Goal: Information Seeking & Learning: Learn about a topic

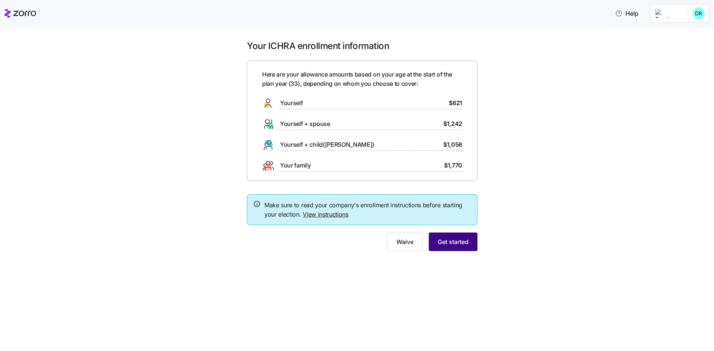
click at [458, 246] on span "Get started" at bounding box center [453, 242] width 31 height 9
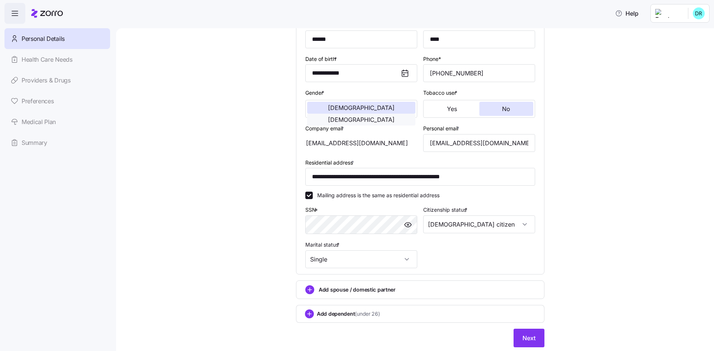
scroll to position [109, 0]
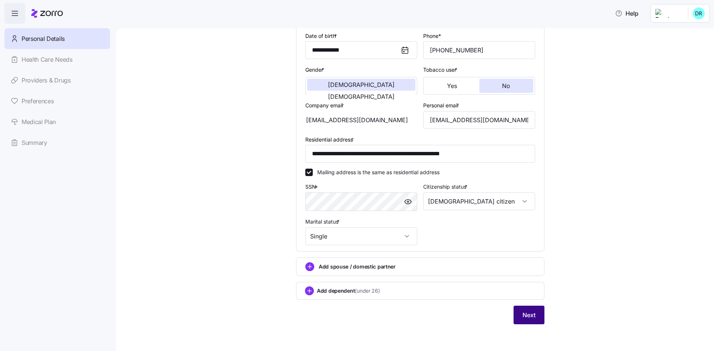
click at [537, 318] on button "Next" at bounding box center [529, 315] width 31 height 19
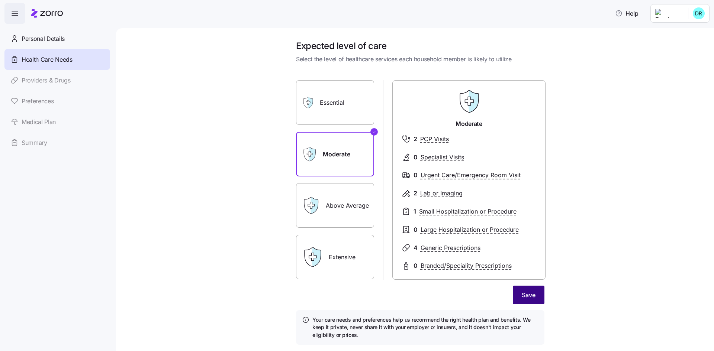
click at [522, 292] on span "Save" at bounding box center [529, 295] width 14 height 9
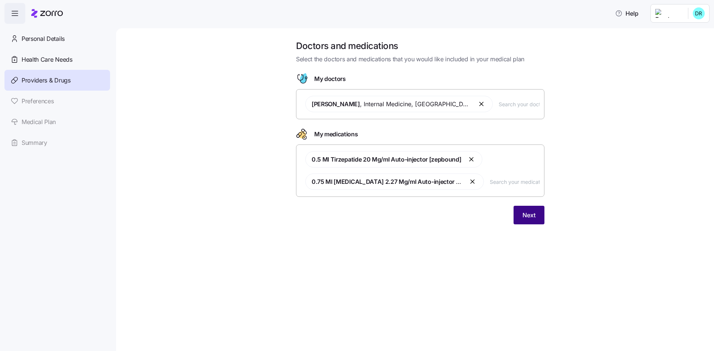
click at [525, 221] on button "Next" at bounding box center [529, 215] width 31 height 19
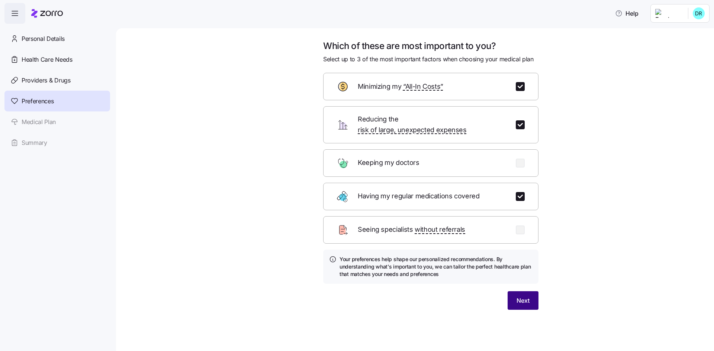
click at [534, 295] on button "Next" at bounding box center [523, 301] width 31 height 19
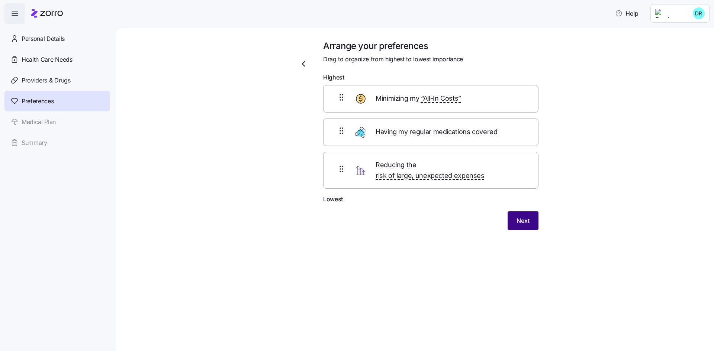
click at [524, 216] on span "Next" at bounding box center [523, 220] width 13 height 9
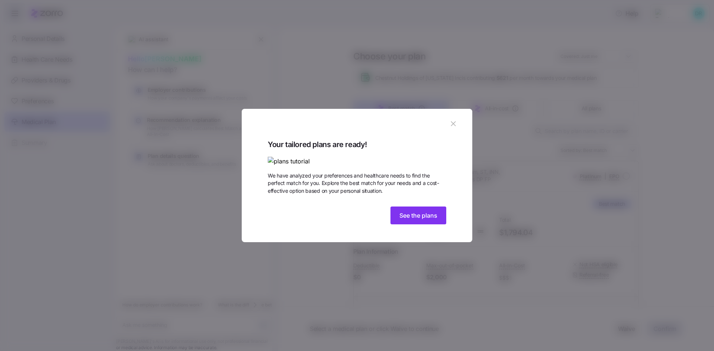
click at [416, 157] on img at bounding box center [357, 161] width 179 height 9
click at [427, 220] on span "See the plans" at bounding box center [418, 215] width 38 height 9
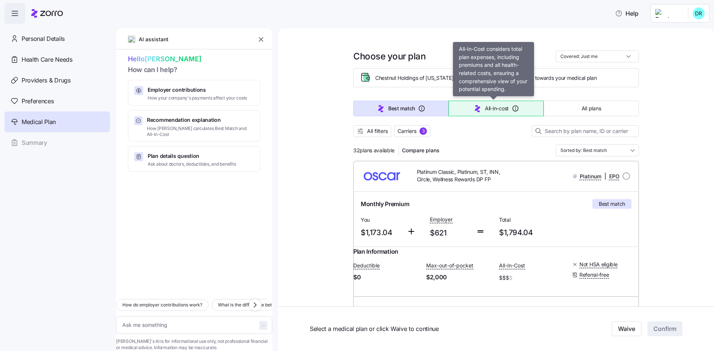
click at [501, 112] on span "All-in-cost" at bounding box center [497, 108] width 24 height 7
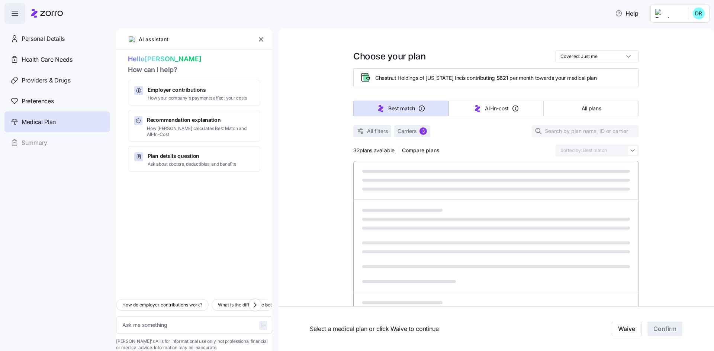
type textarea "x"
type input "Sorted by: All-in-cost"
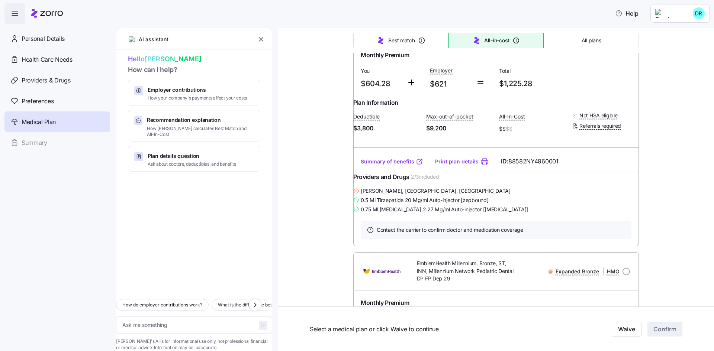
scroll to position [1599, 0]
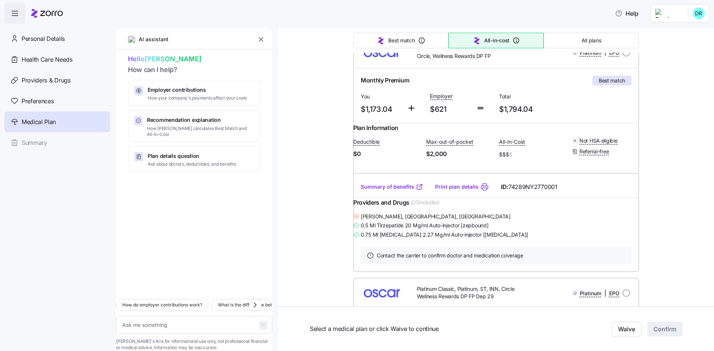
type textarea "x"
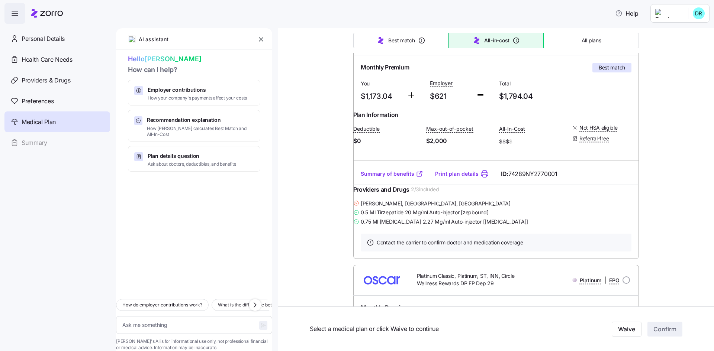
scroll to position [3273, 0]
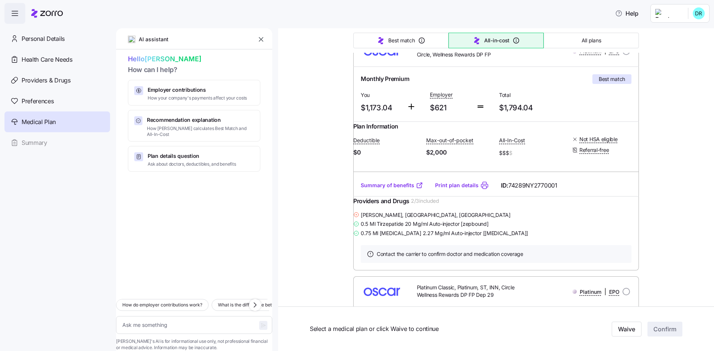
click at [264, 38] on icon "button" at bounding box center [260, 39] width 7 height 7
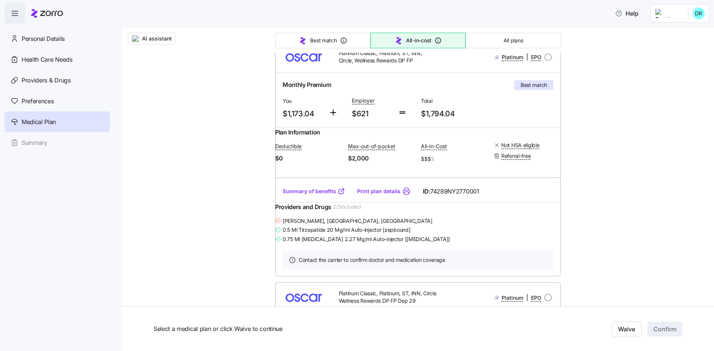
click at [60, 15] on icon at bounding box center [47, 13] width 32 height 9
